Goal: Information Seeking & Learning: Understand process/instructions

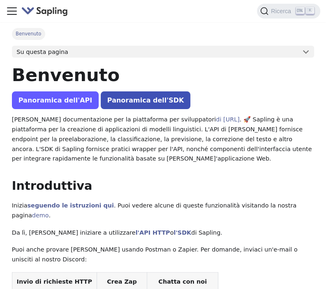
click at [69, 101] on link "Panoramica dell'API" at bounding box center [55, 100] width 87 height 18
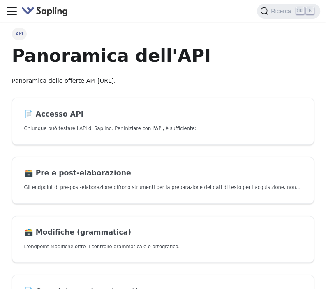
click at [8, 7] on icon "Attiva/disattiva la barra di navigazione" at bounding box center [12, 11] width 12 height 12
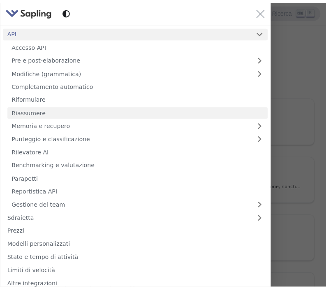
scroll to position [41, 0]
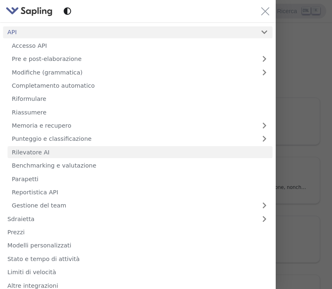
click at [29, 152] on link "Rilevatore AI" at bounding box center [139, 152] width 265 height 12
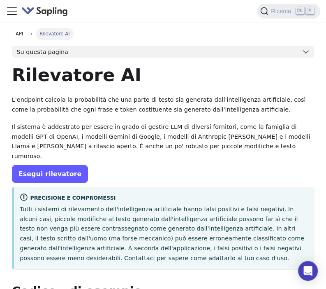
click at [34, 165] on link "Esegui rilevatore" at bounding box center [50, 174] width 77 height 18
